Goal: Find specific page/section: Find specific page/section

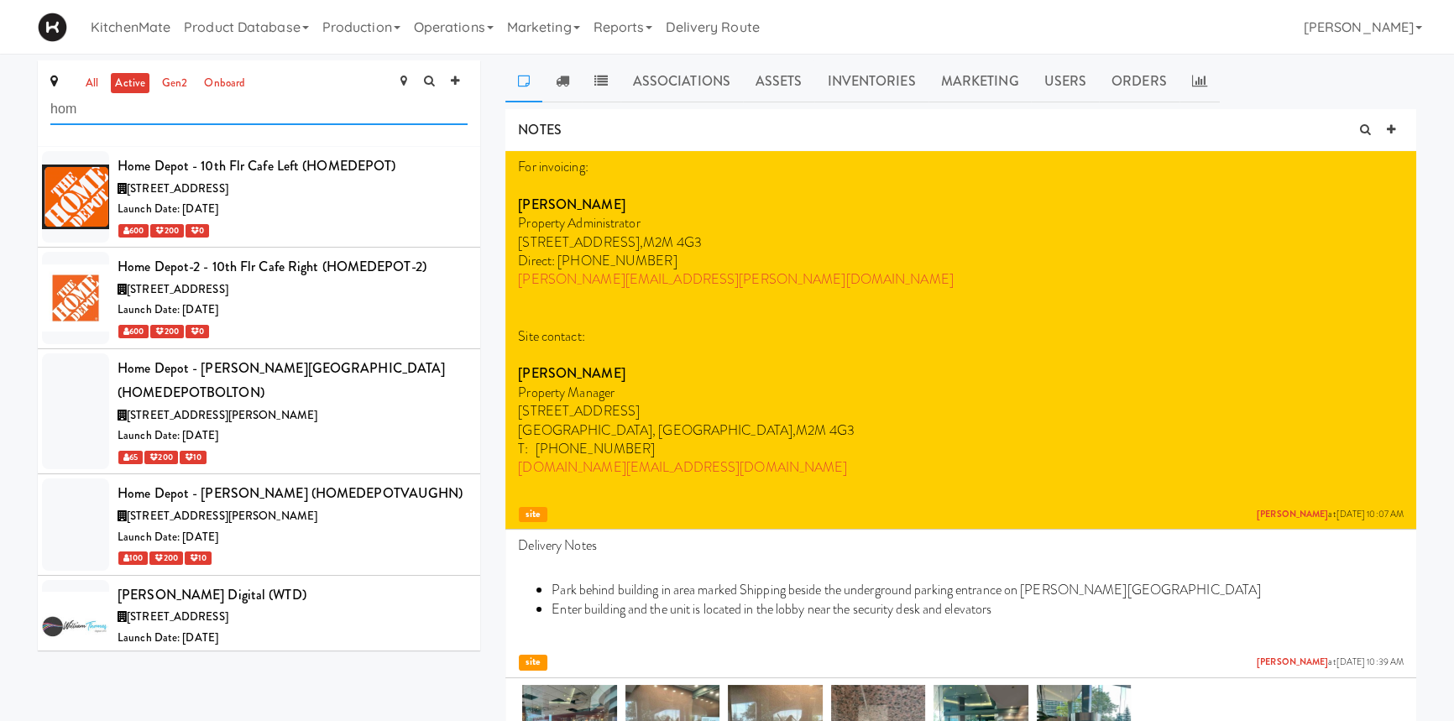
click at [275, 109] on input "hom" at bounding box center [258, 109] width 417 height 31
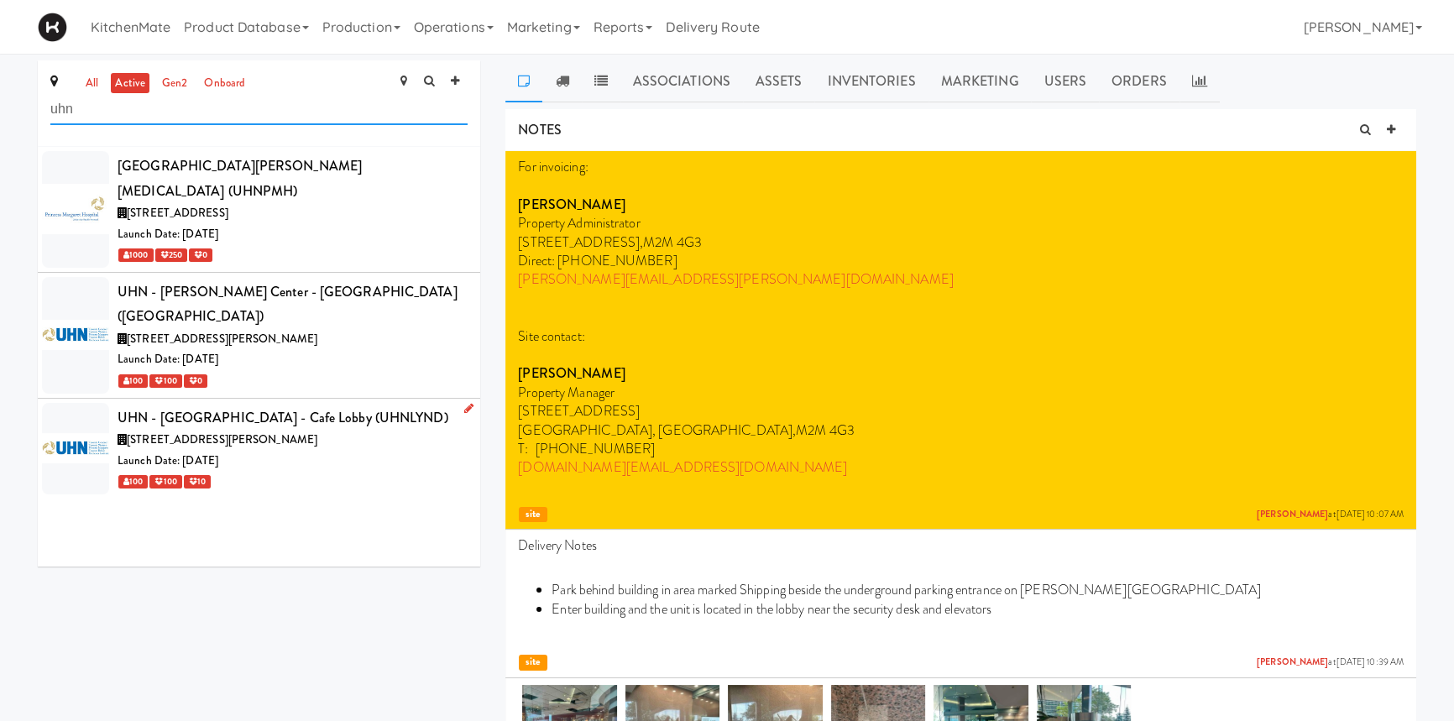
type input "uhn"
click at [275, 406] on div "UHN - [GEOGRAPHIC_DATA] - Cafe Lobby (UHNLYND)" at bounding box center [293, 418] width 350 height 25
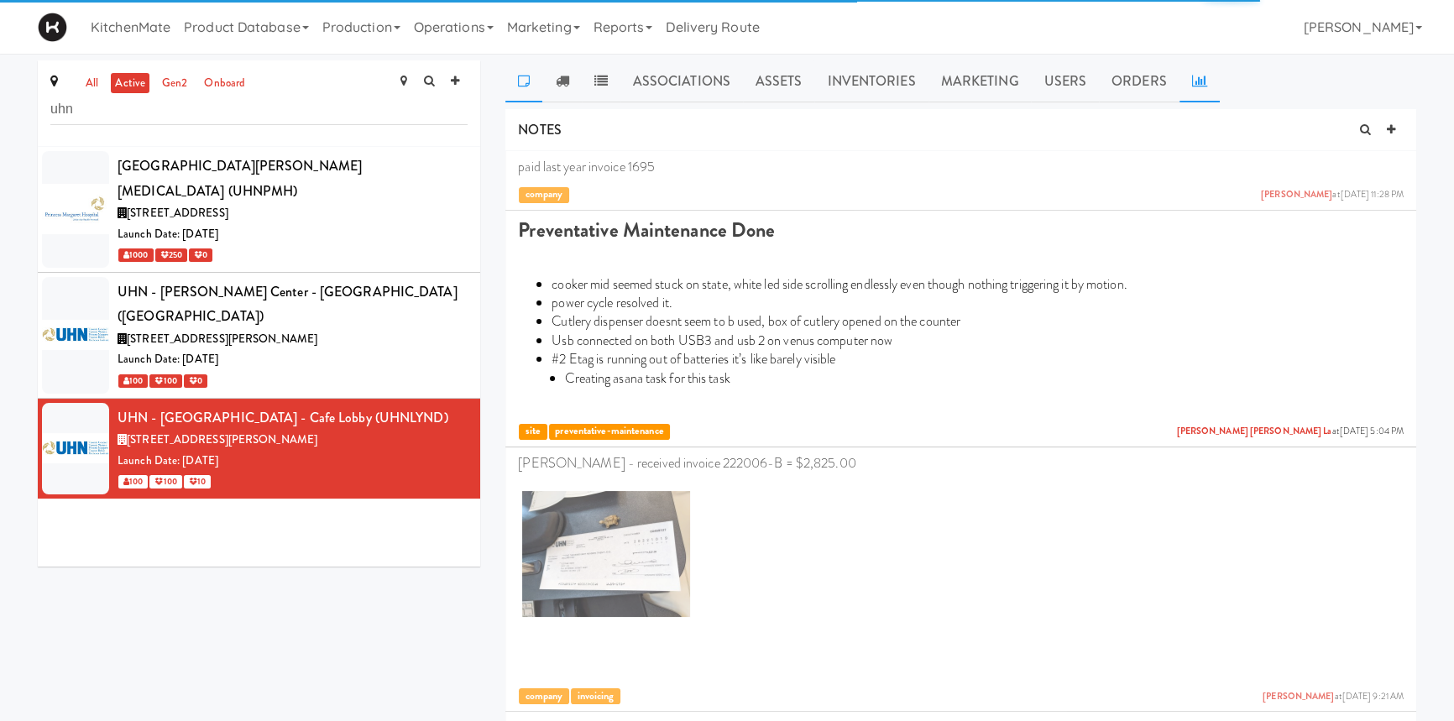
click at [1184, 76] on link at bounding box center [1200, 81] width 40 height 42
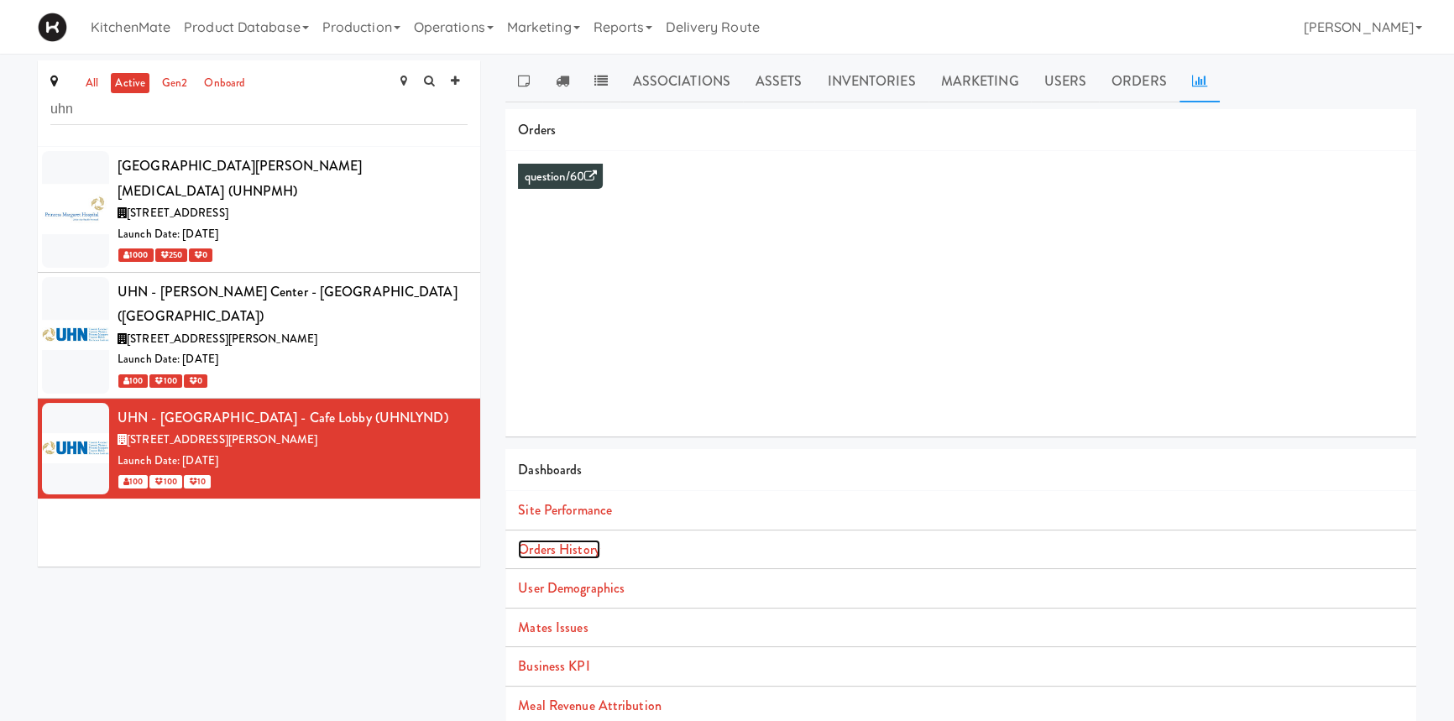
click at [567, 552] on link "Orders History" at bounding box center [558, 549] width 81 height 19
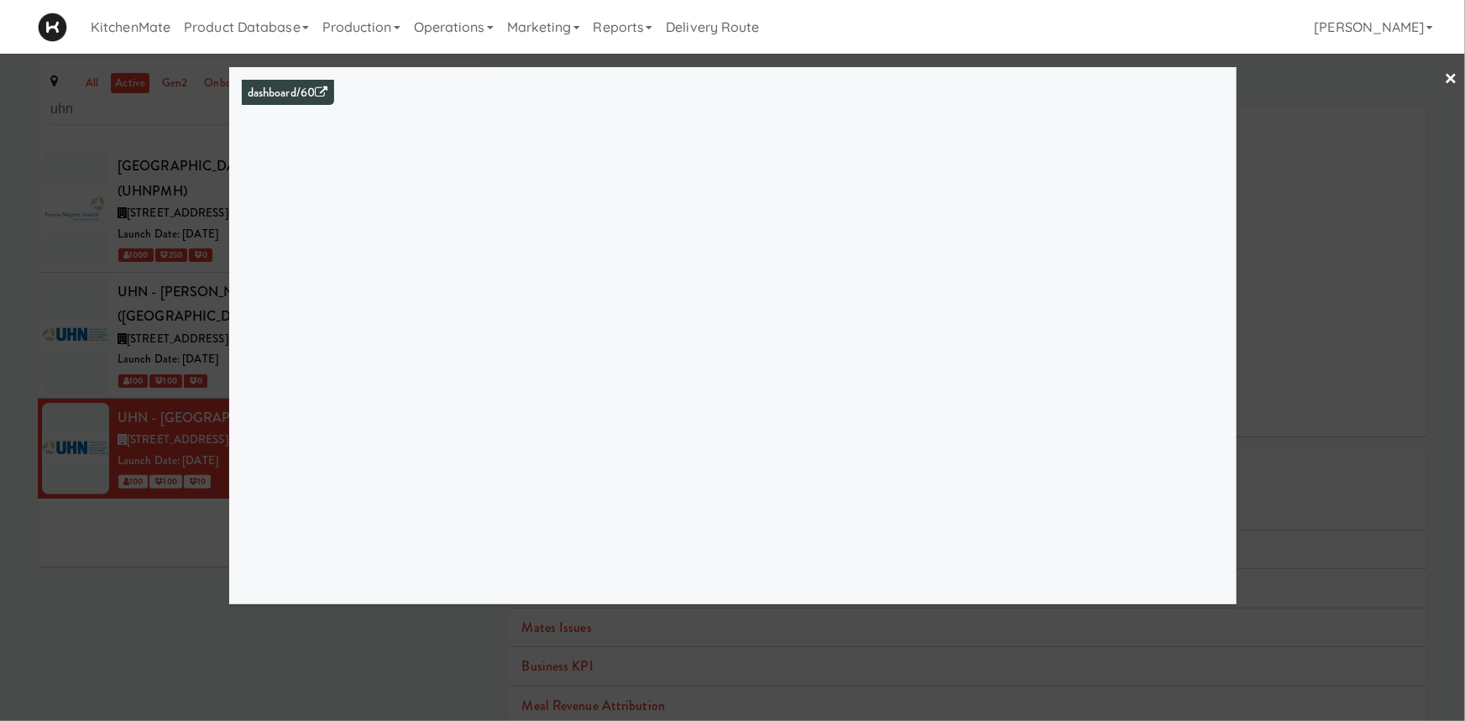
click at [1453, 66] on link "×" at bounding box center [1451, 80] width 13 height 52
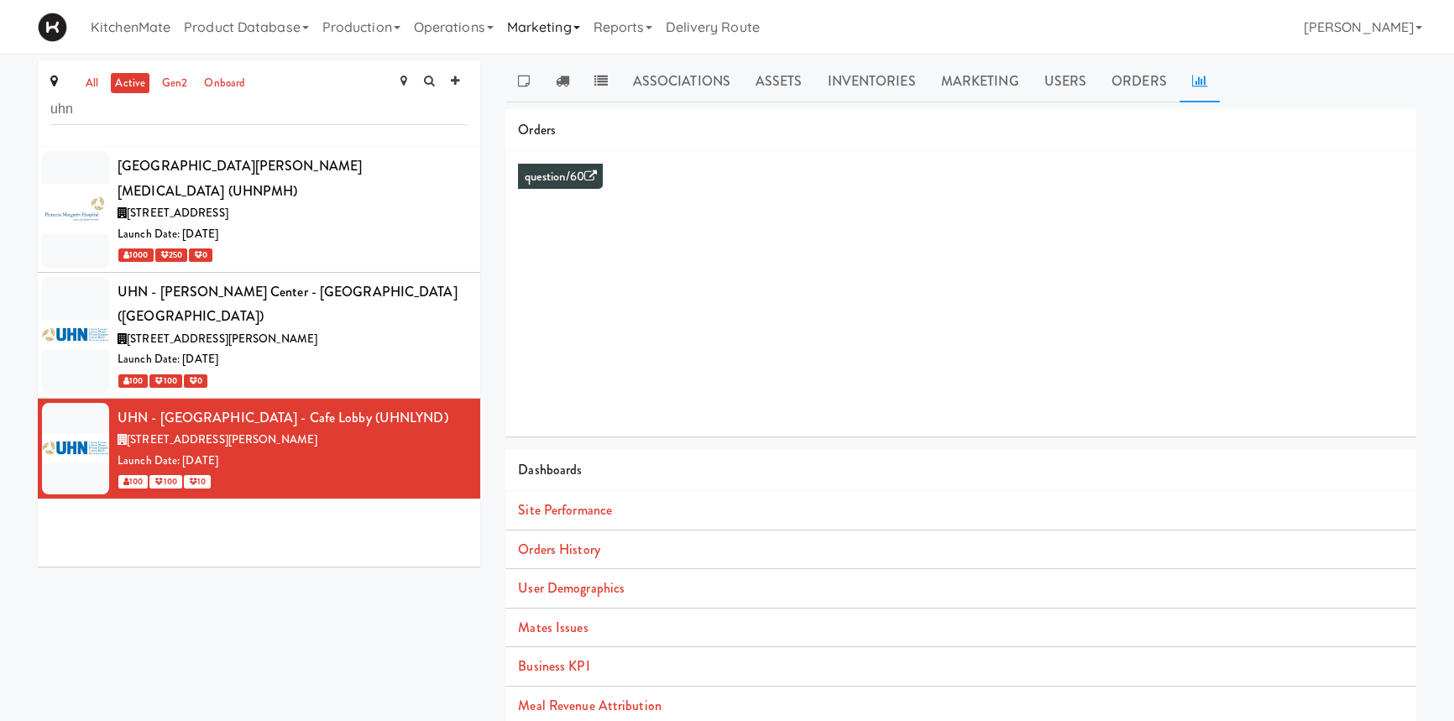
click at [561, 18] on link "Marketing" at bounding box center [543, 27] width 86 height 54
click at [553, 67] on link "Users" at bounding box center [567, 73] width 134 height 30
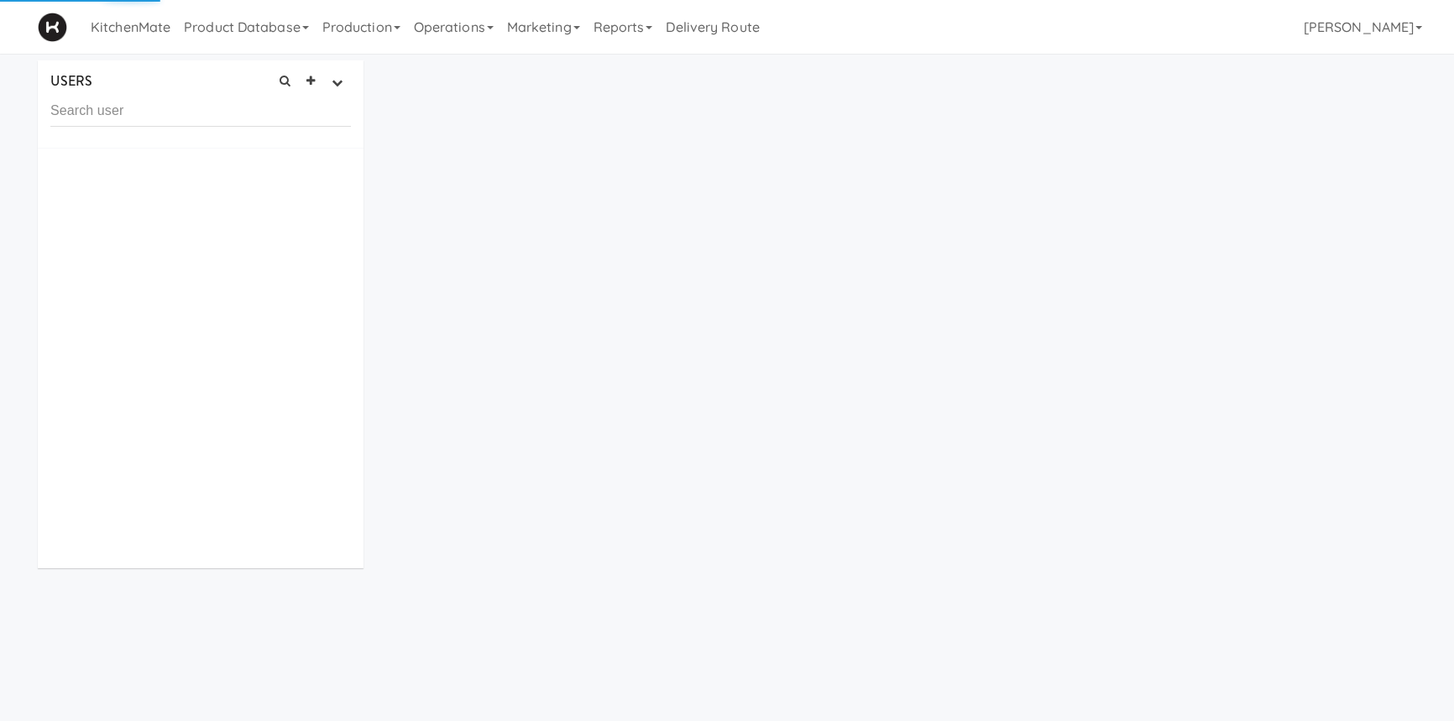
click at [94, 110] on input "text" at bounding box center [200, 111] width 301 height 31
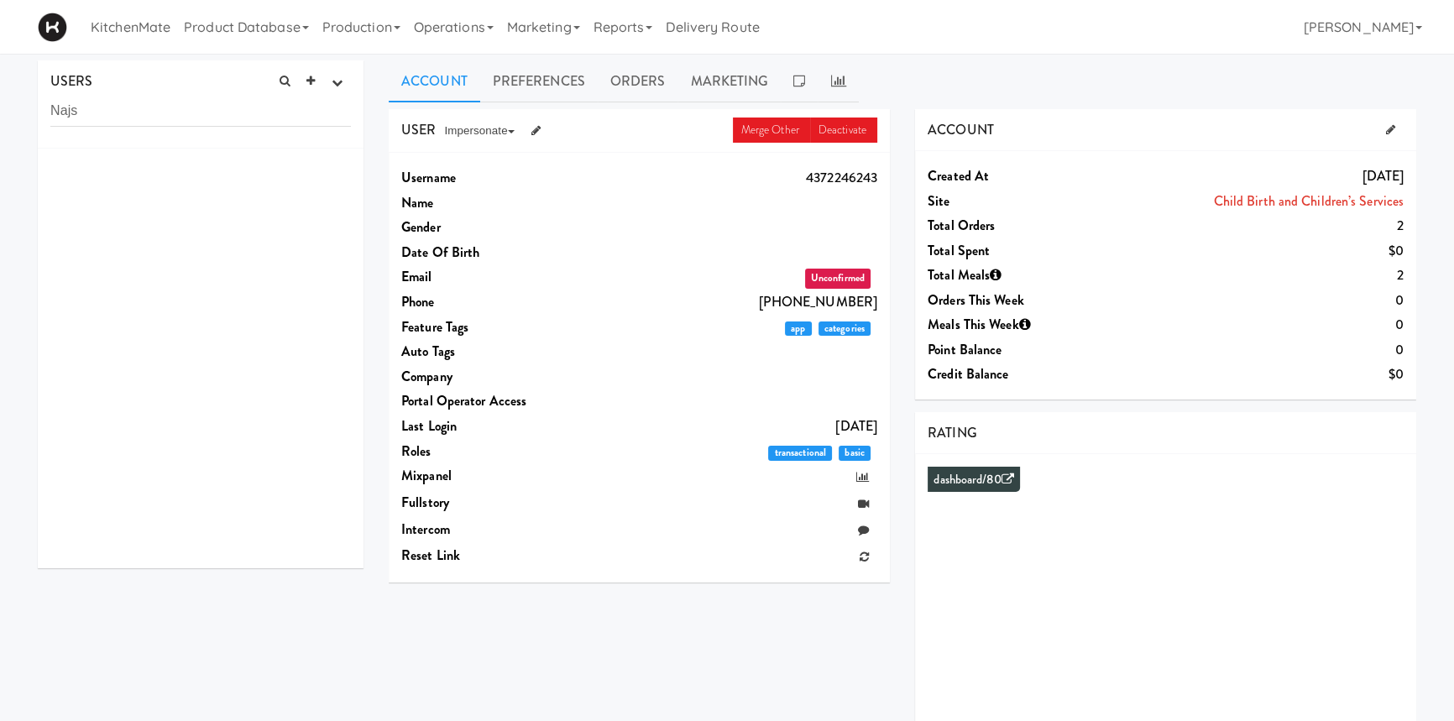
click at [149, 110] on input "Najs" at bounding box center [200, 111] width 301 height 31
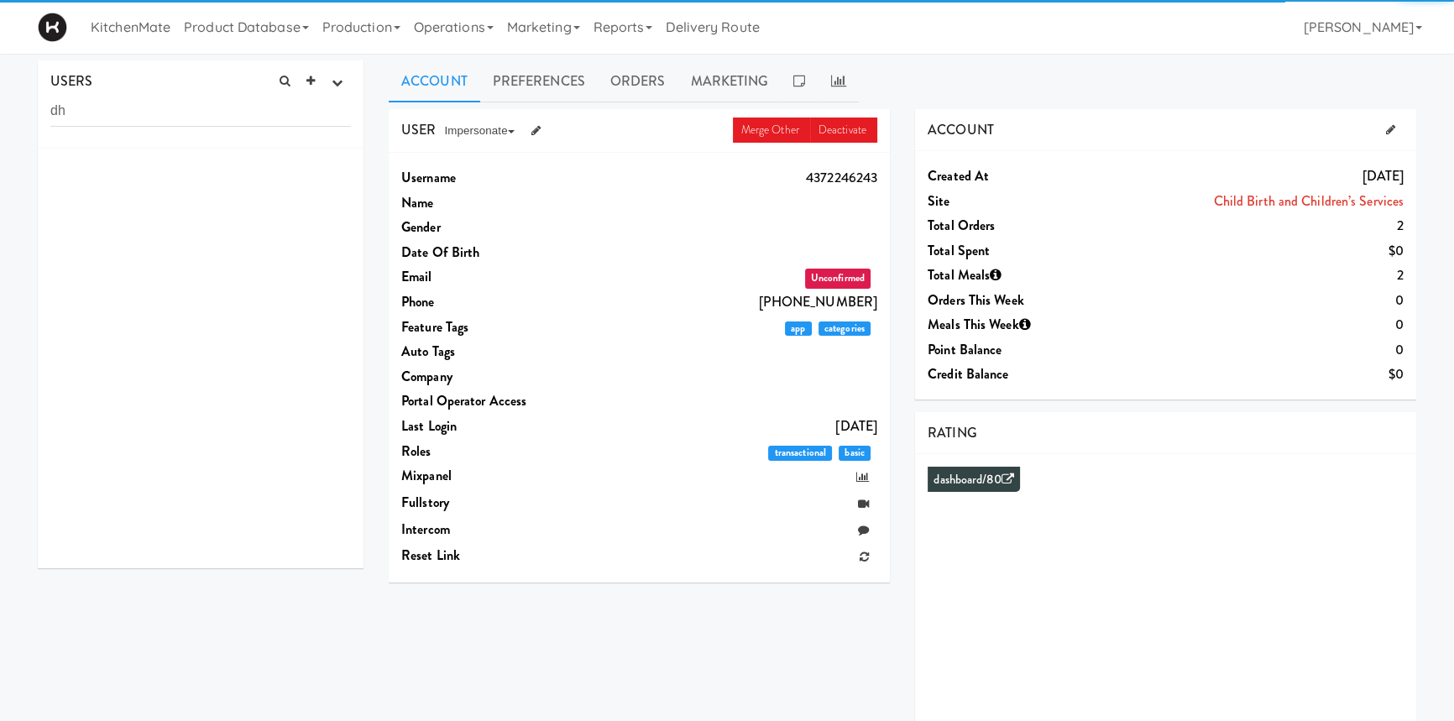
type input "d"
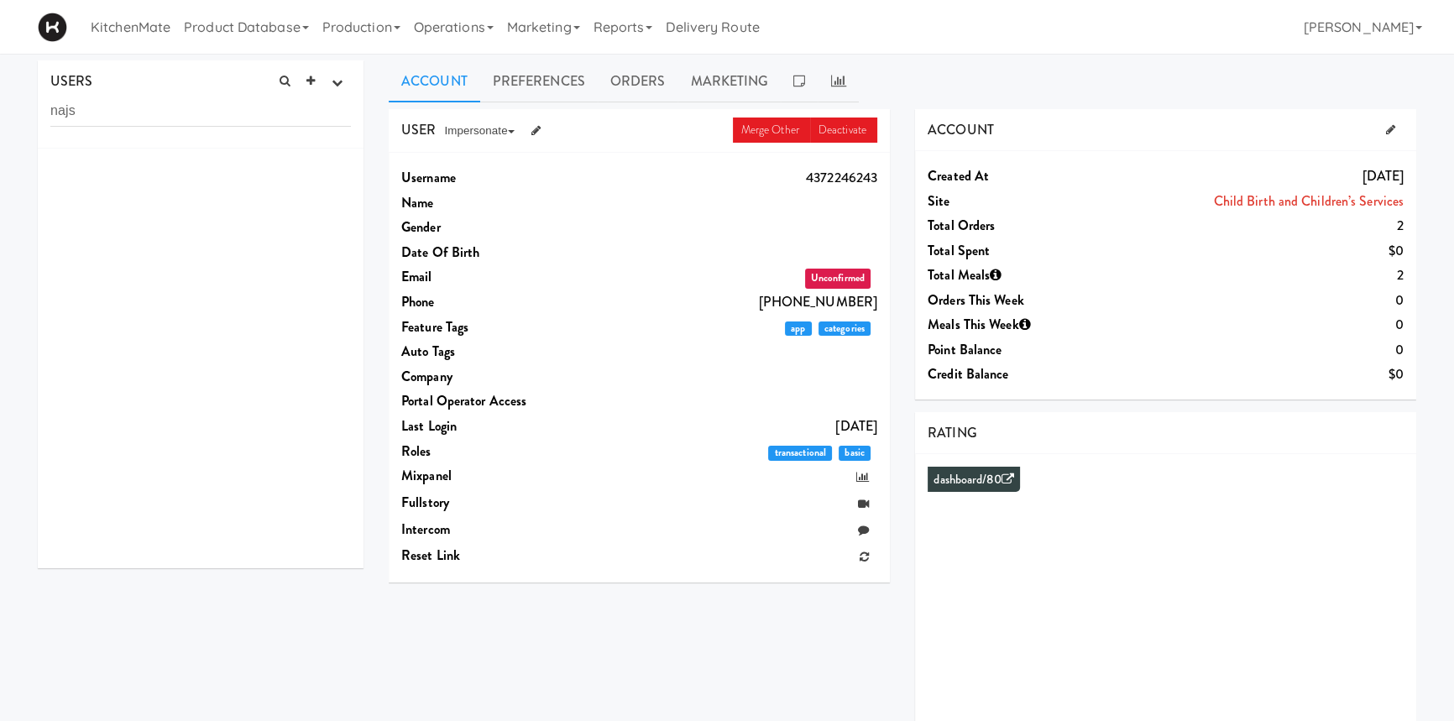
type input "najs"
click at [456, 35] on link "Operations" at bounding box center [453, 27] width 93 height 54
click at [537, 29] on link "Marketing" at bounding box center [543, 27] width 86 height 54
click at [558, 70] on link "Users" at bounding box center [567, 73] width 134 height 30
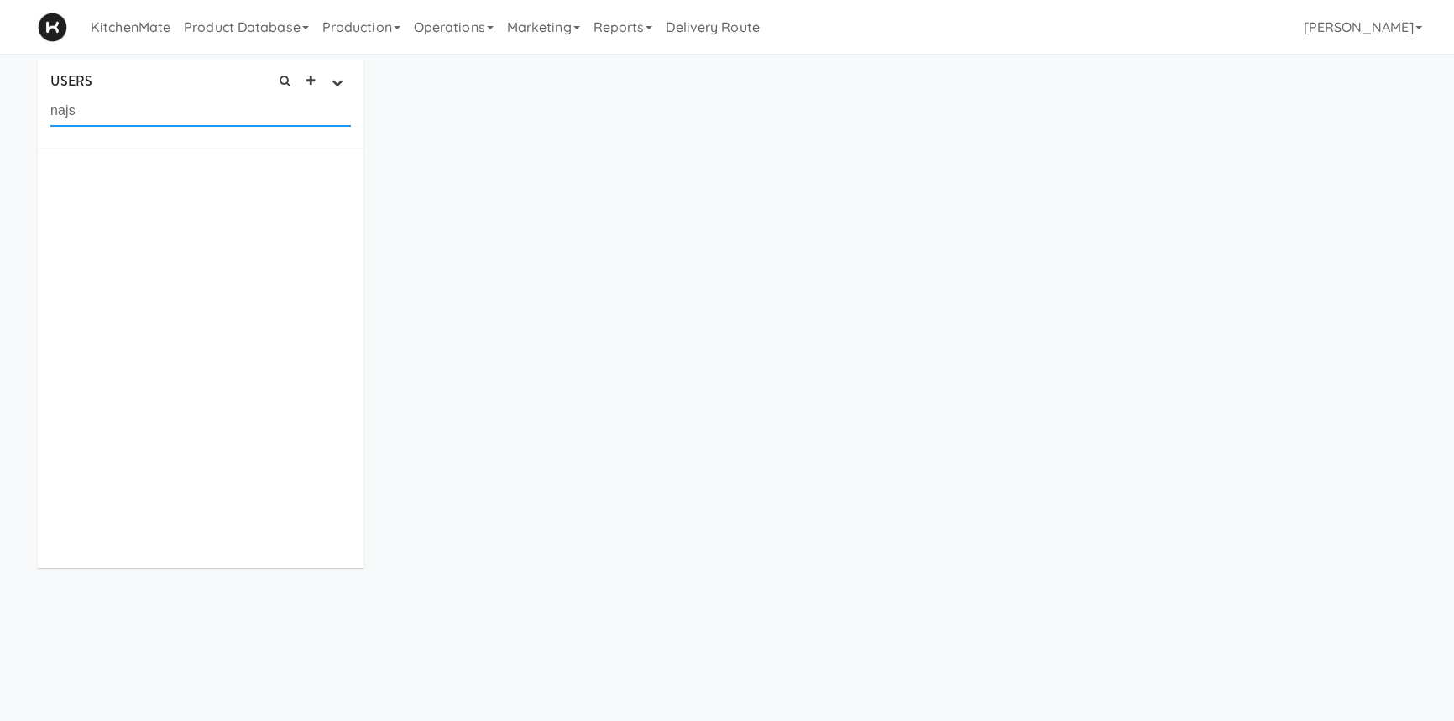
click at [75, 107] on input "najs" at bounding box center [200, 111] width 301 height 31
click at [542, 32] on link "Marketing" at bounding box center [543, 27] width 86 height 54
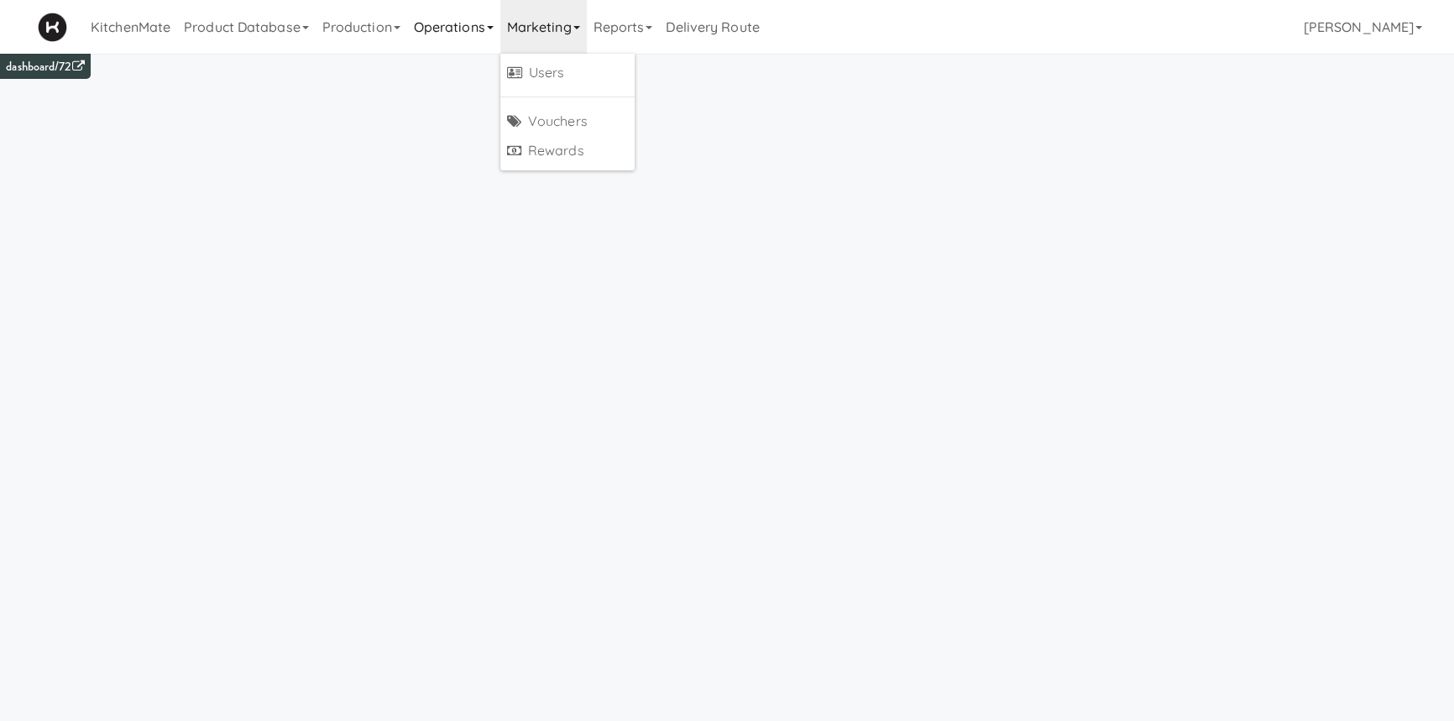
click at [427, 25] on link "Operations" at bounding box center [453, 27] width 93 height 54
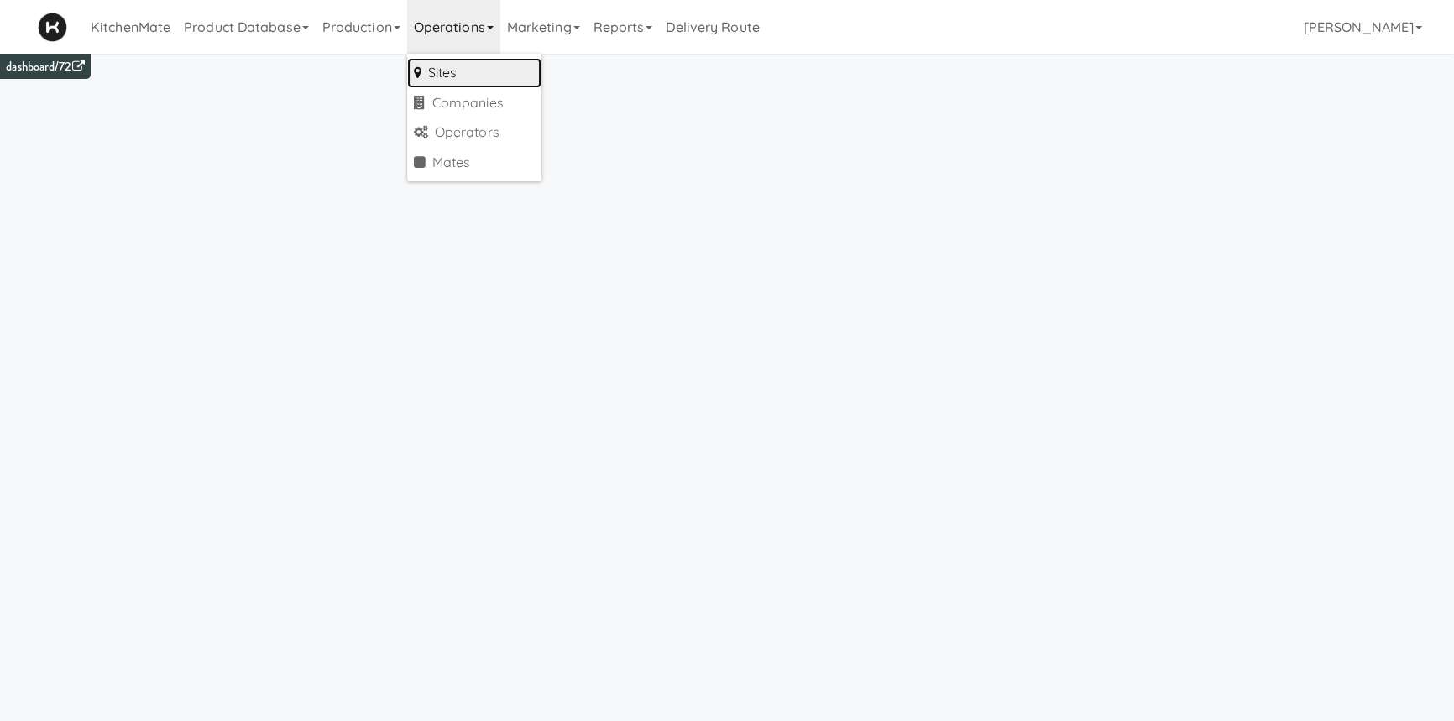
click at [453, 70] on link "Sites" at bounding box center [474, 73] width 134 height 30
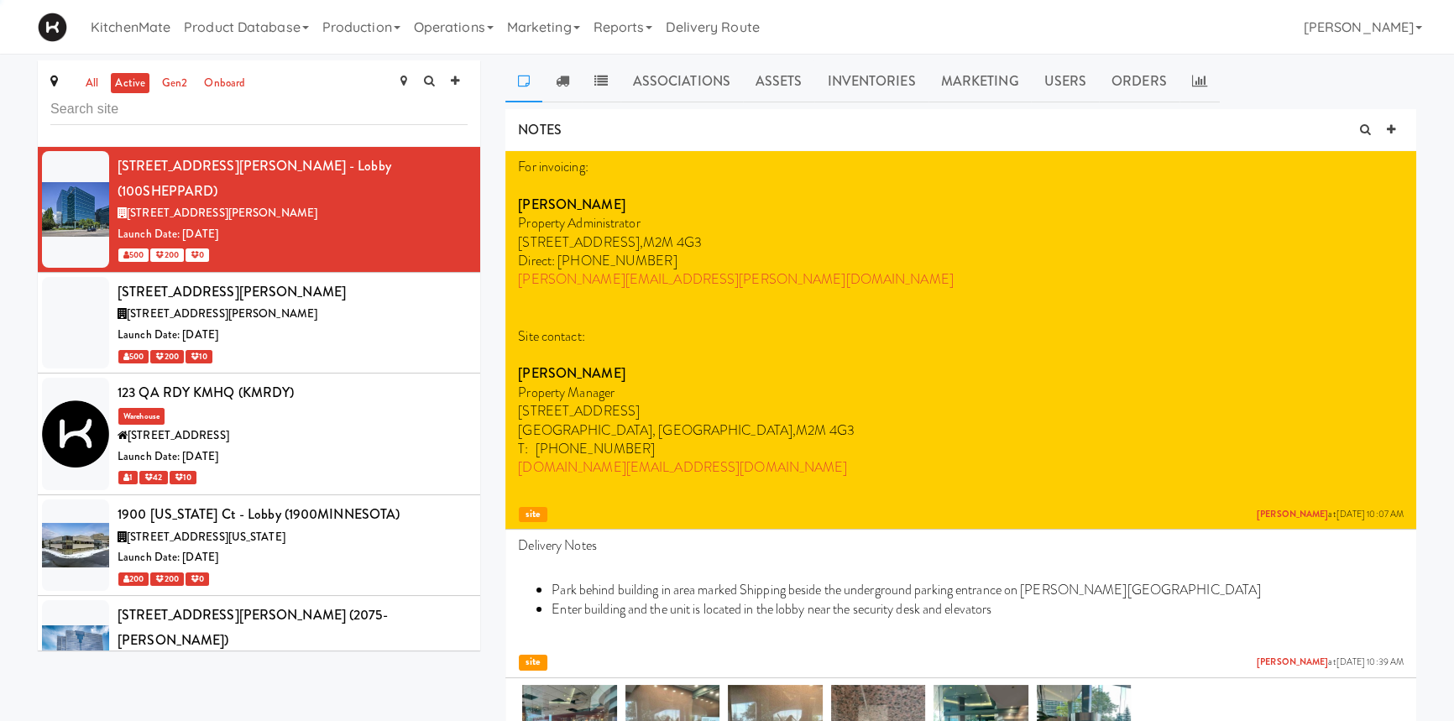
click at [259, 109] on input "text" at bounding box center [258, 109] width 417 height 31
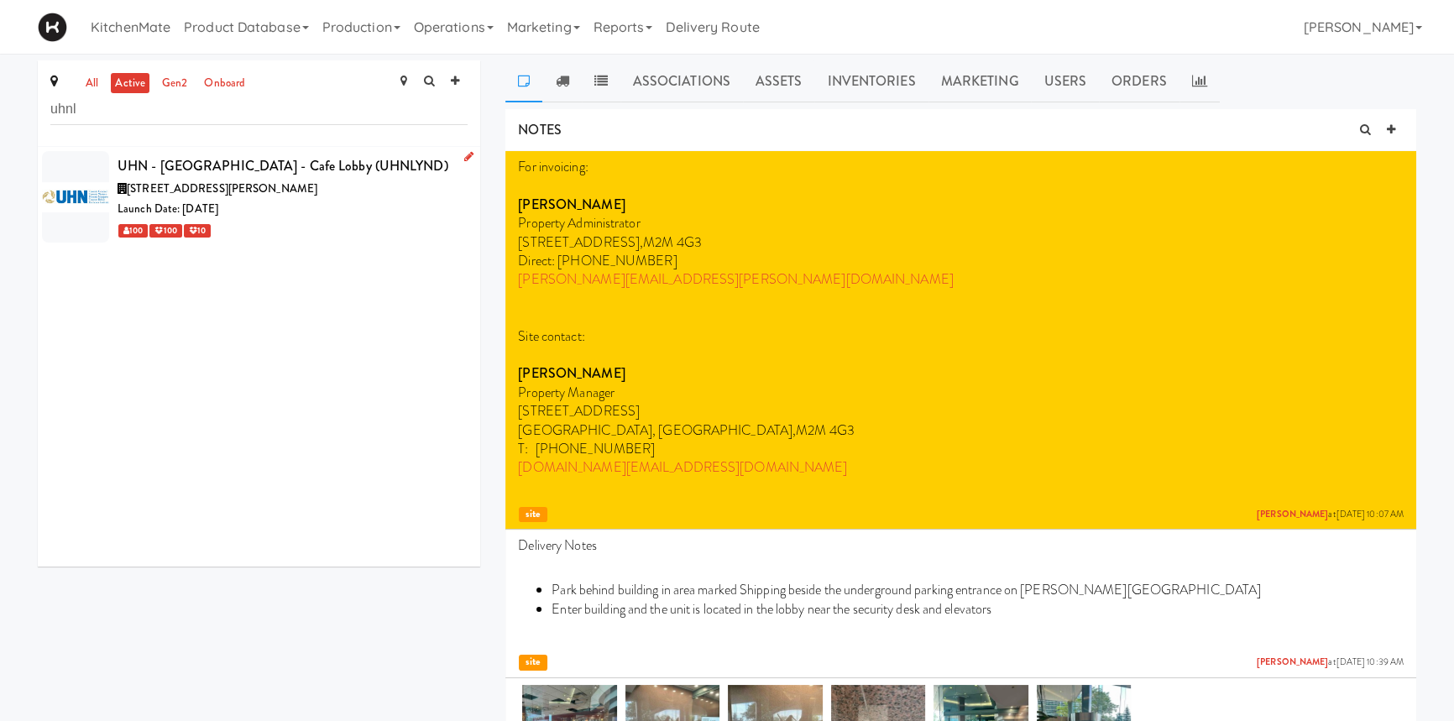
type input "uhnl"
click at [252, 154] on div "UHN - [GEOGRAPHIC_DATA] - Cafe Lobby (UHNLYND)" at bounding box center [293, 166] width 350 height 25
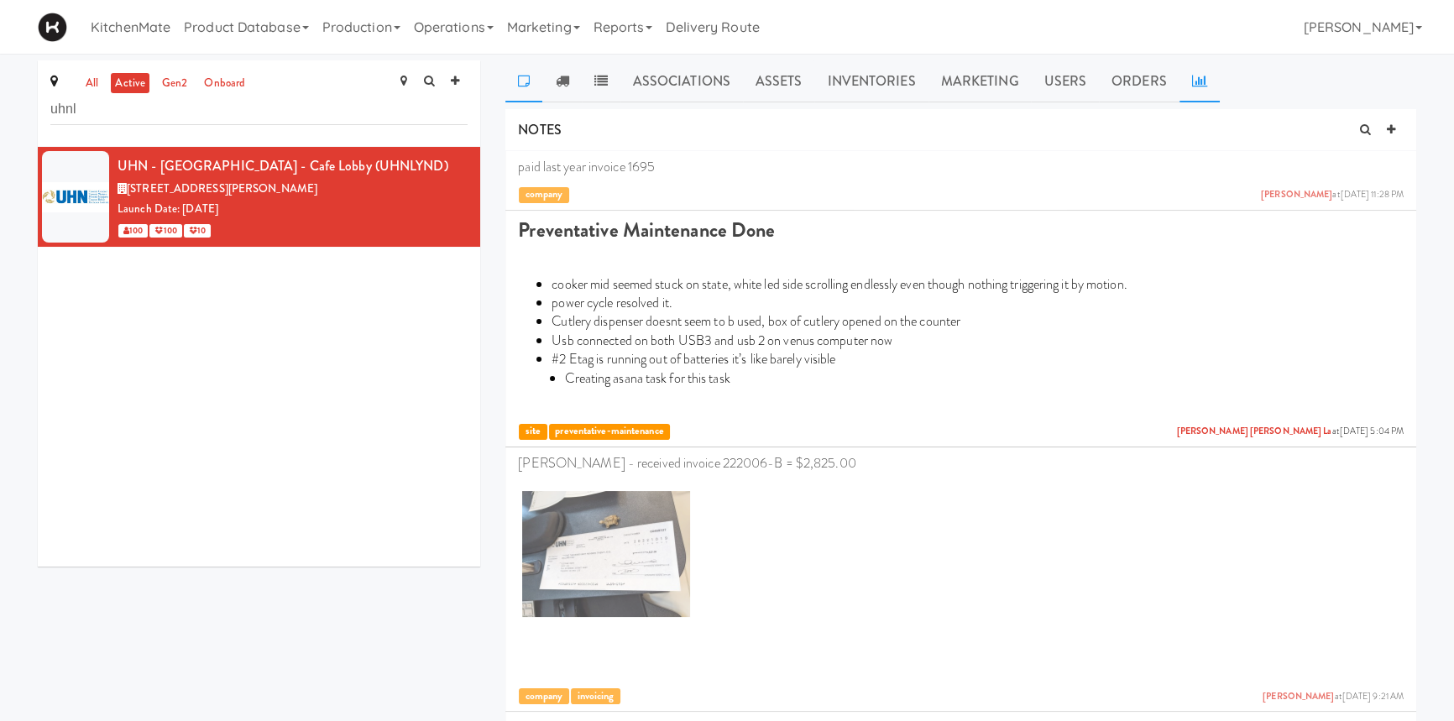
click at [1211, 84] on link at bounding box center [1200, 81] width 40 height 42
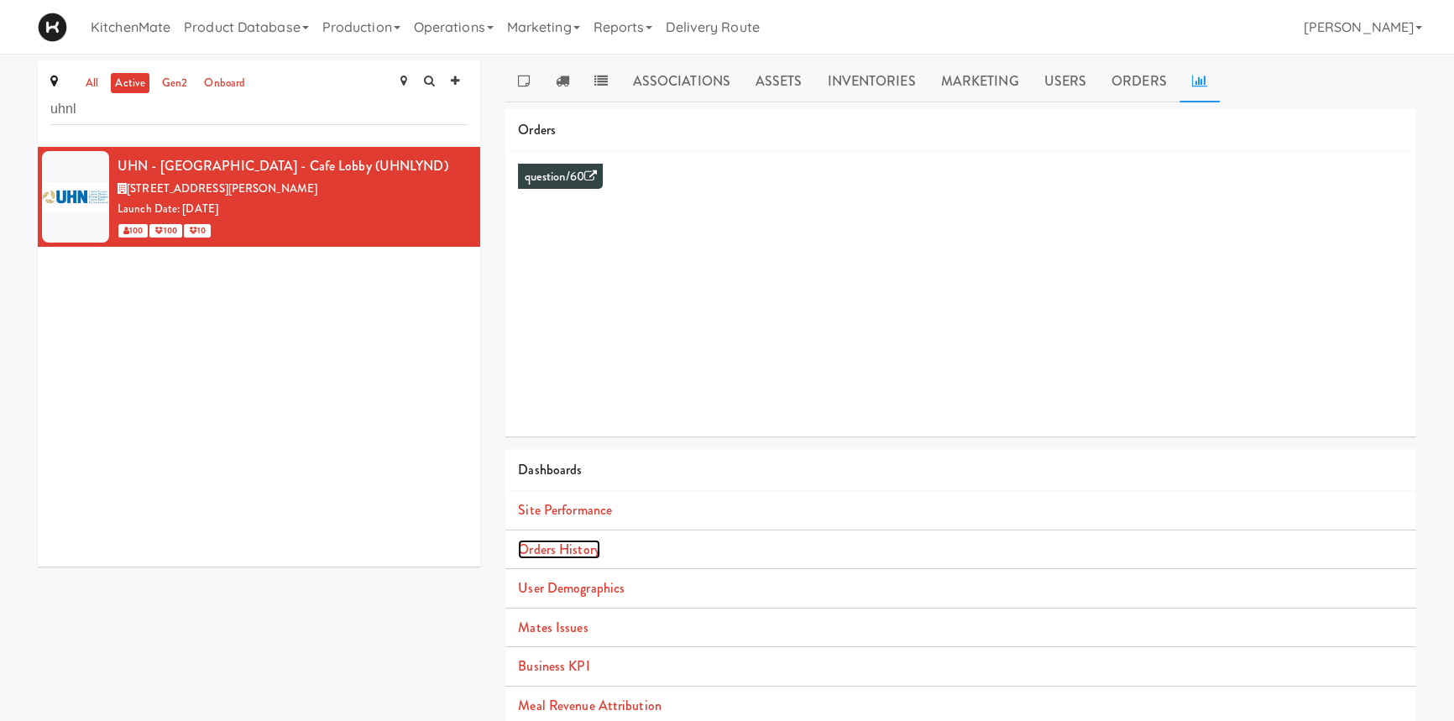
click at [584, 552] on link "Orders History" at bounding box center [558, 549] width 81 height 19
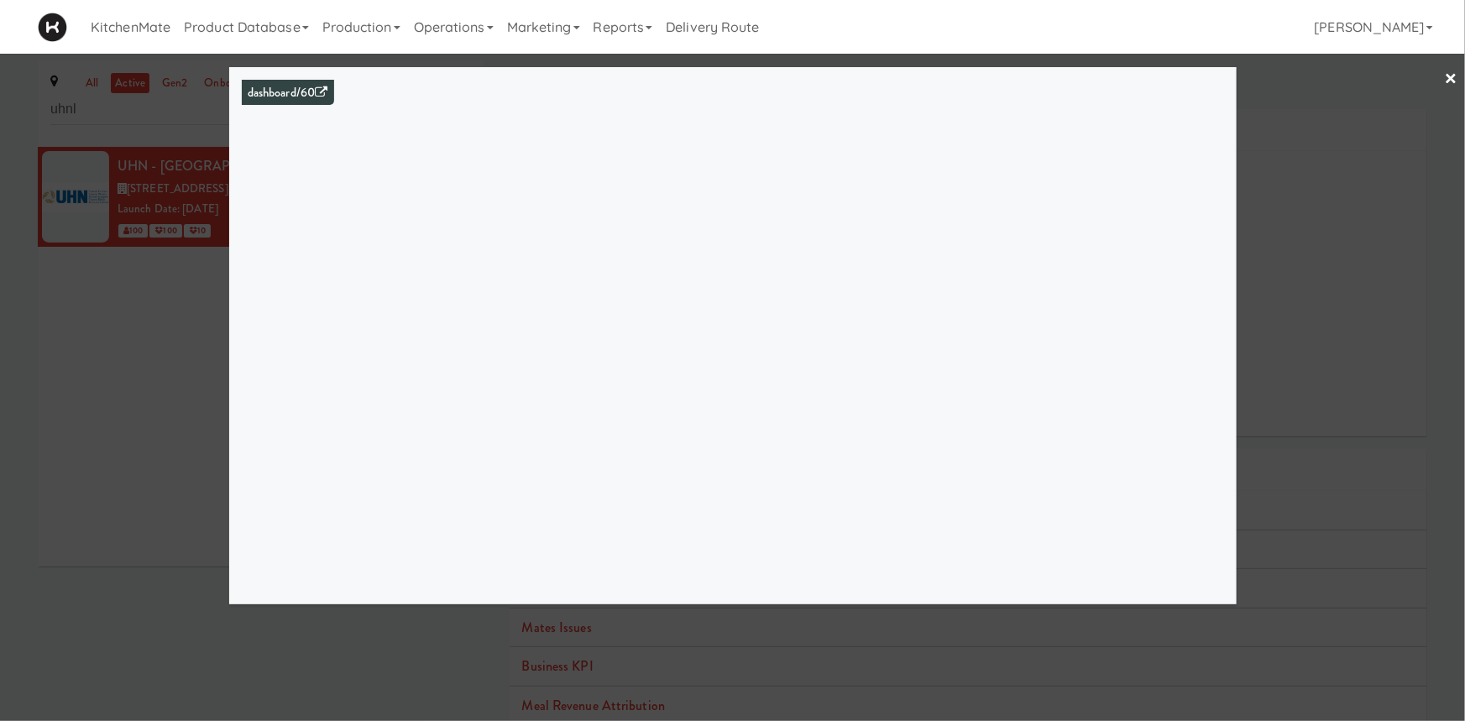
click at [1445, 76] on link "×" at bounding box center [1451, 80] width 13 height 52
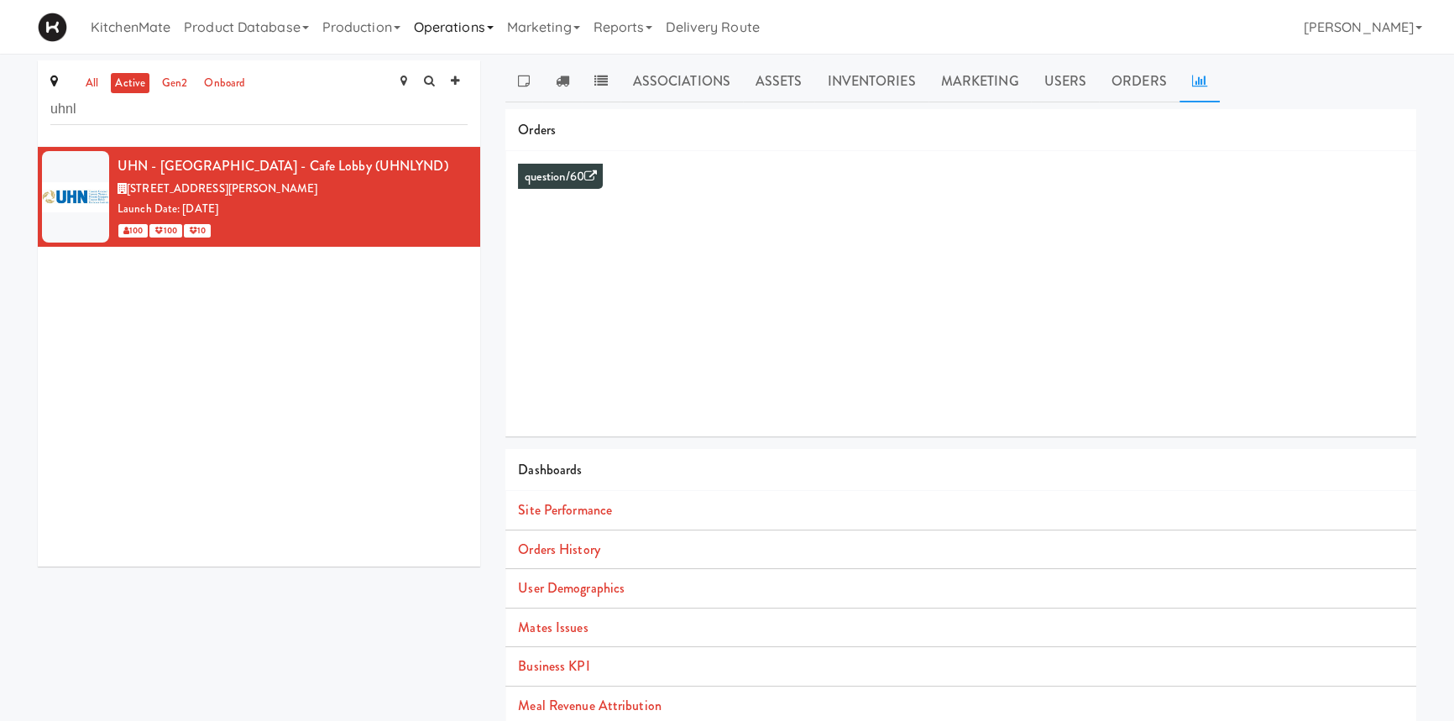
click at [456, 34] on link "Operations" at bounding box center [453, 27] width 93 height 54
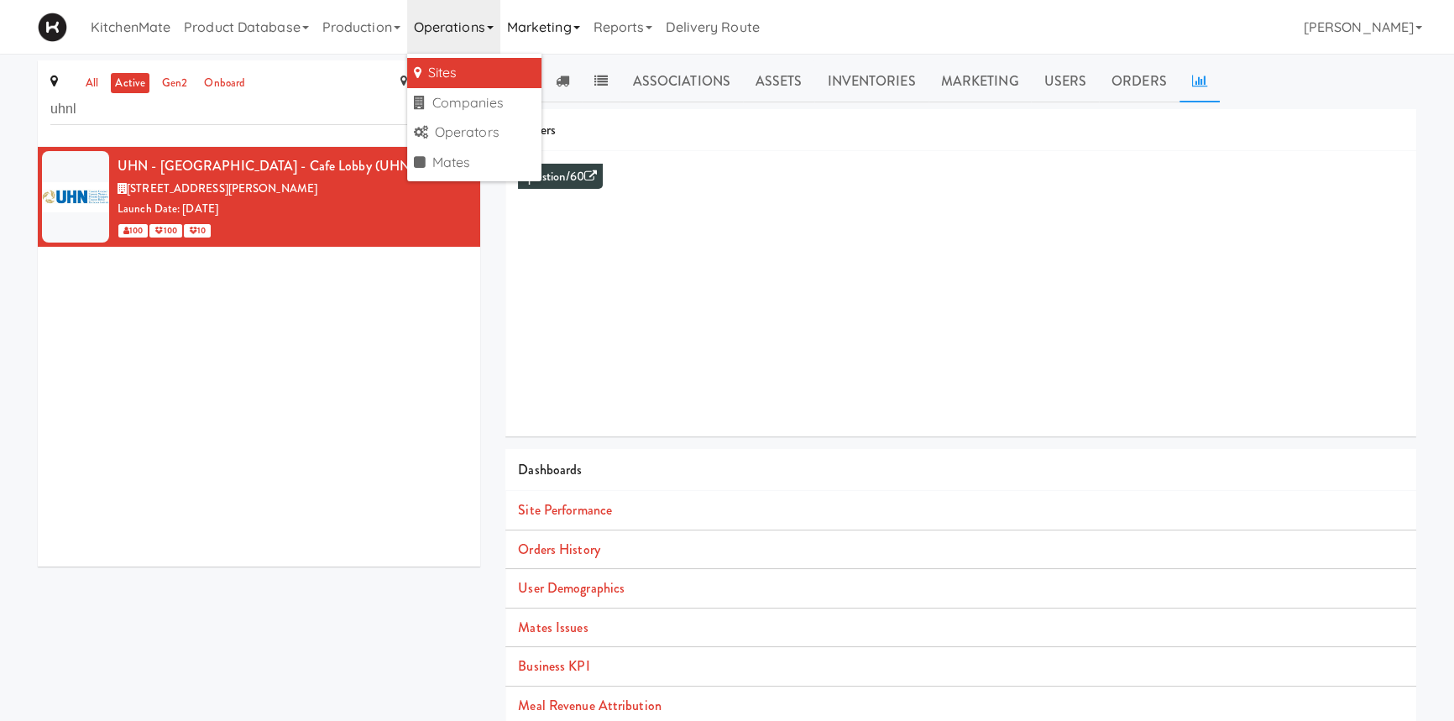
click at [551, 31] on link "Marketing" at bounding box center [543, 27] width 86 height 54
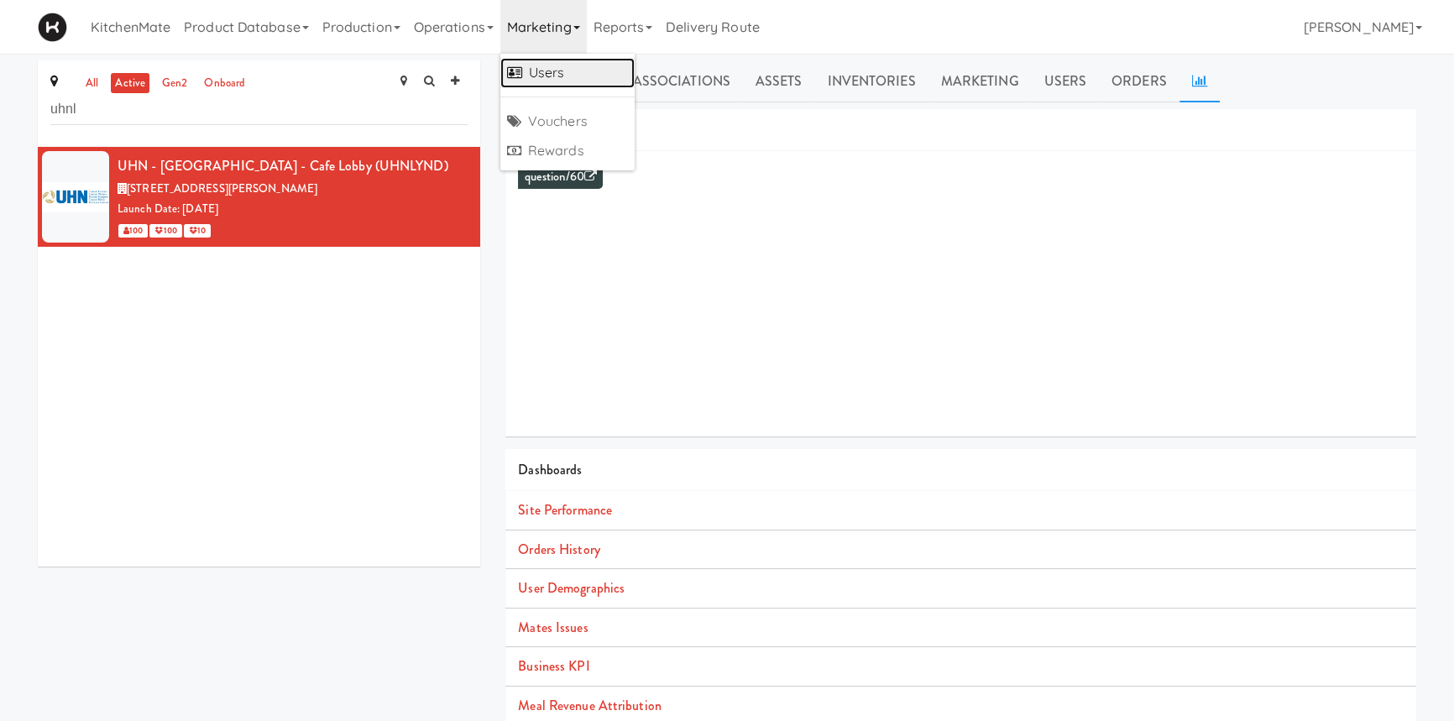
click at [566, 64] on link "Users" at bounding box center [567, 73] width 134 height 30
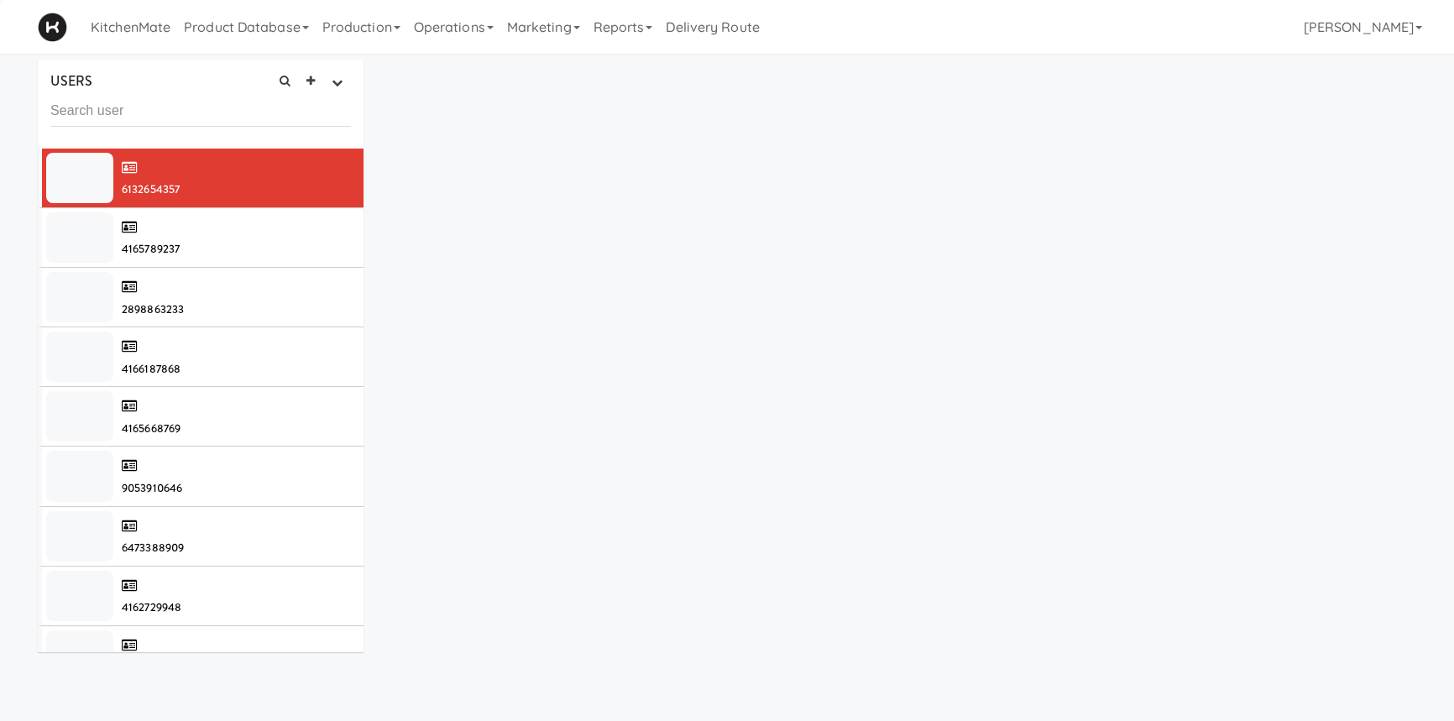
click at [261, 113] on input "text" at bounding box center [200, 111] width 301 height 31
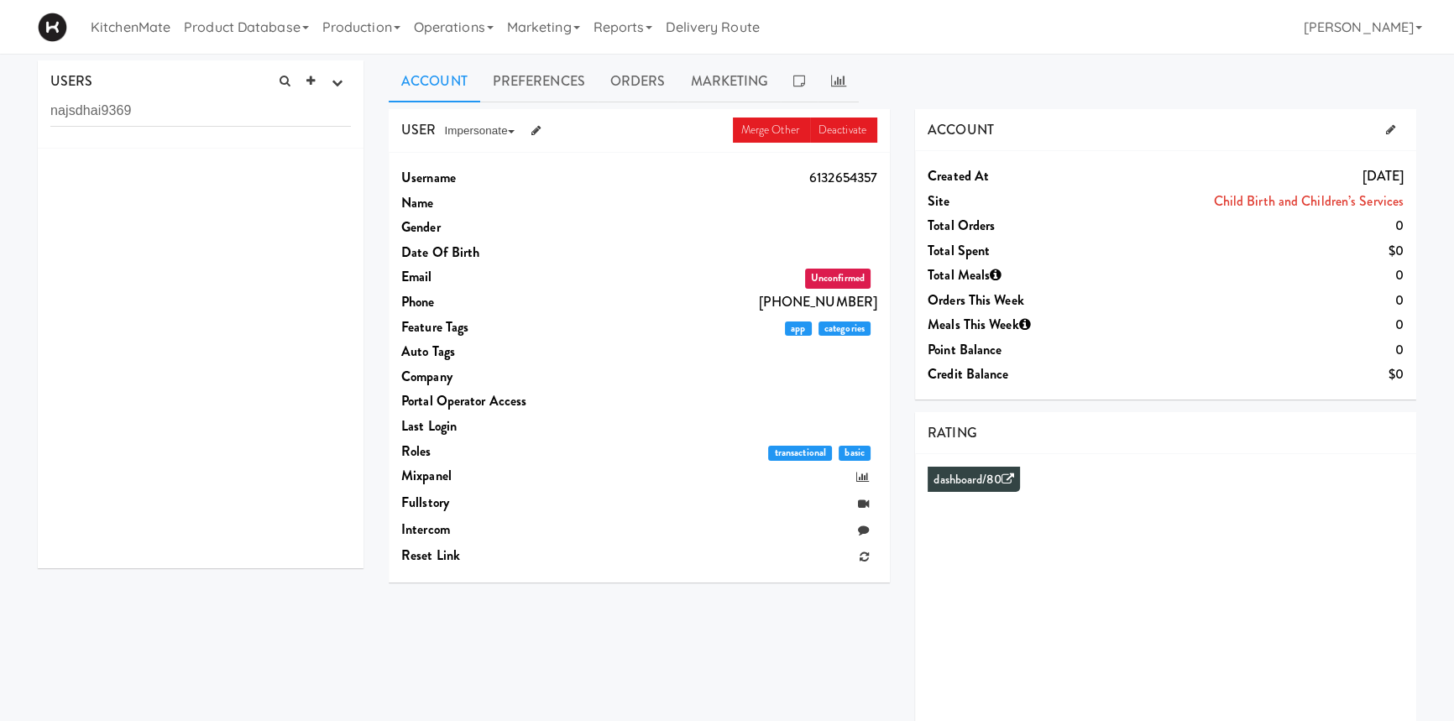
type input "najsdhai9369"
click at [209, 192] on div at bounding box center [201, 359] width 326 height 420
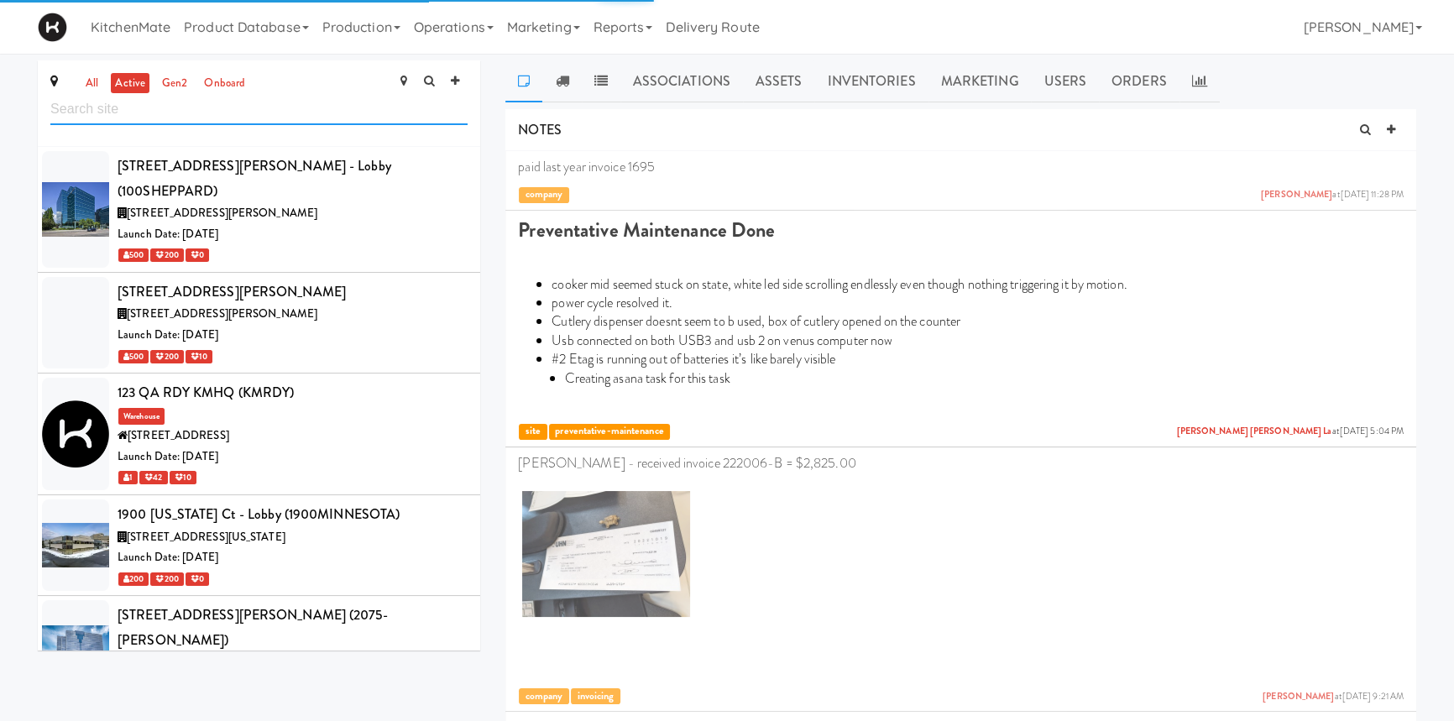
scroll to position [8130, 0]
